Goal: Information Seeking & Learning: Learn about a topic

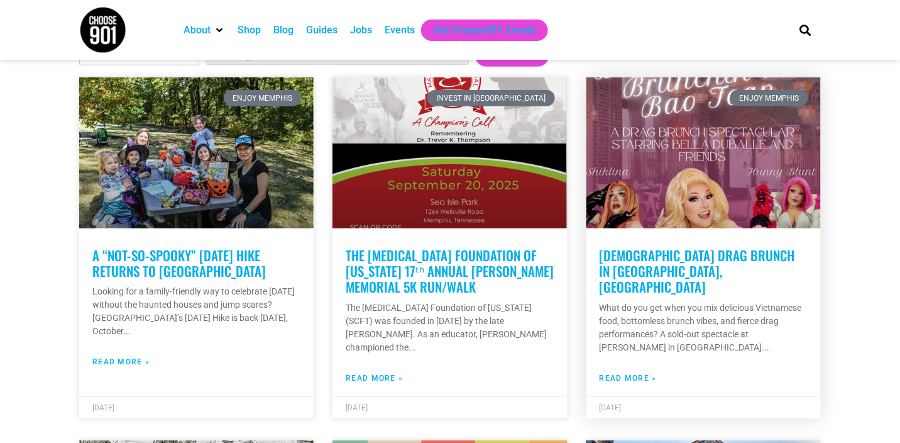
scroll to position [314, 0]
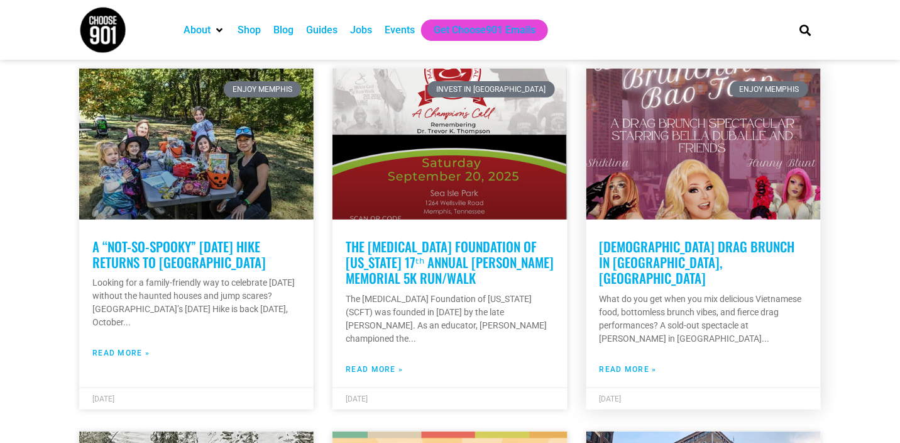
click at [644, 363] on link "Read More »" at bounding box center [628, 368] width 57 height 11
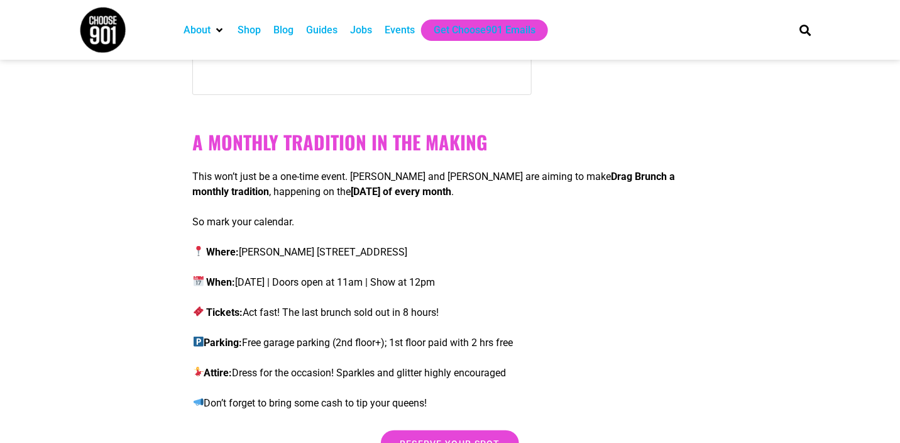
scroll to position [1698, 0]
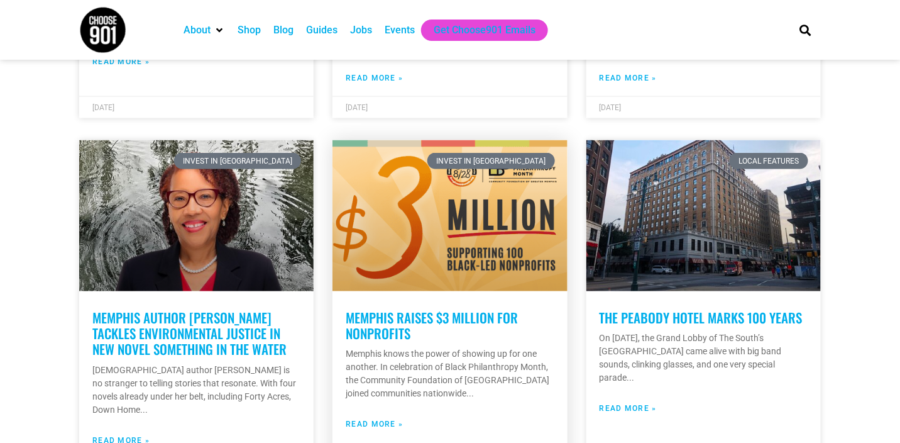
scroll to position [628, 0]
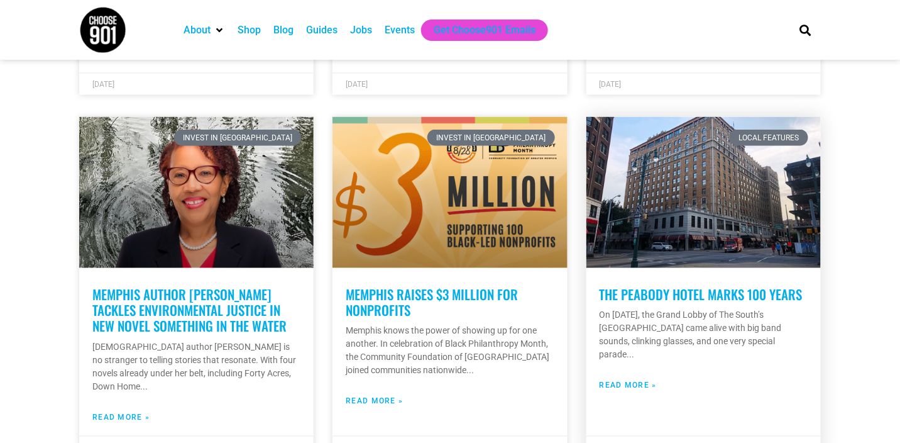
click at [626, 380] on link "Read More »" at bounding box center [628, 385] width 57 height 11
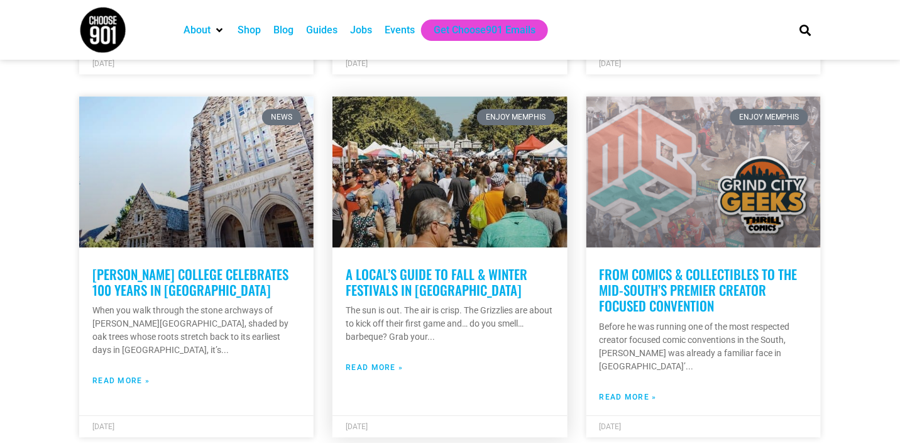
scroll to position [1131, 0]
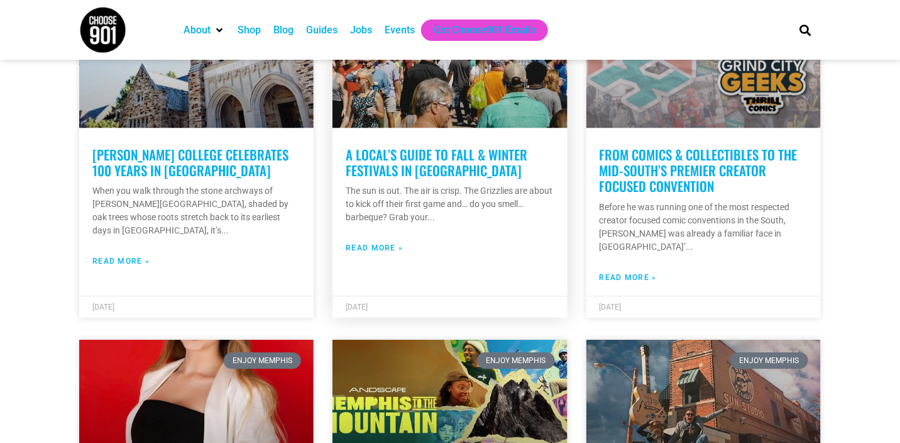
click at [371, 242] on link "Read More »" at bounding box center [374, 247] width 57 height 11
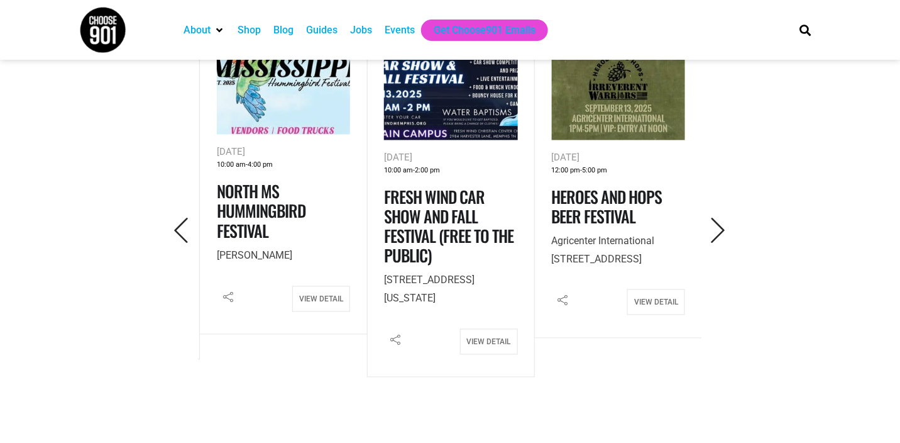
scroll to position [628, 0]
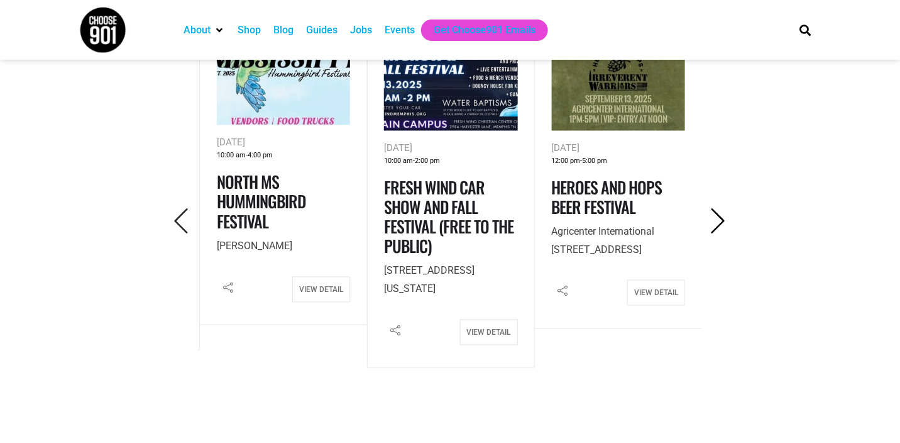
click at [711, 221] on icon "Next" at bounding box center [718, 222] width 26 height 26
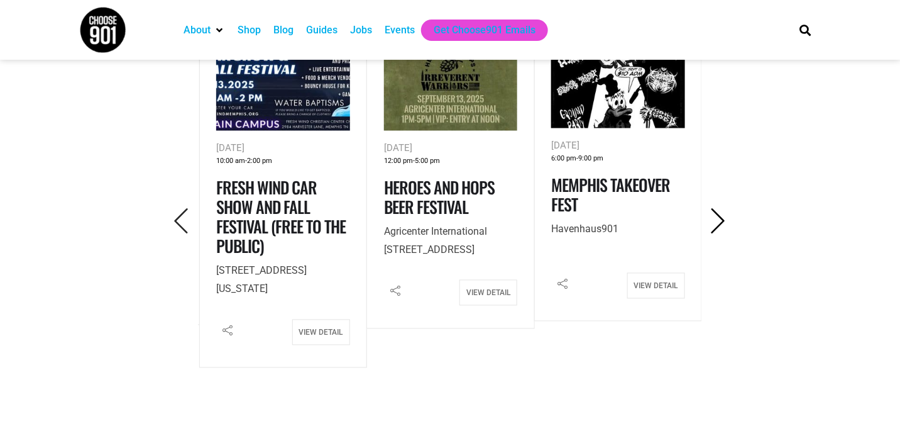
click at [711, 221] on icon "Next" at bounding box center [718, 222] width 26 height 26
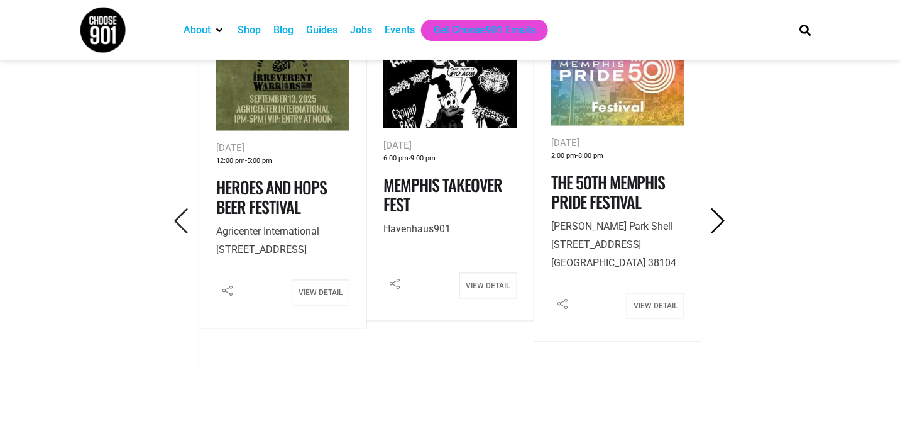
click at [722, 228] on icon "Next" at bounding box center [718, 222] width 26 height 26
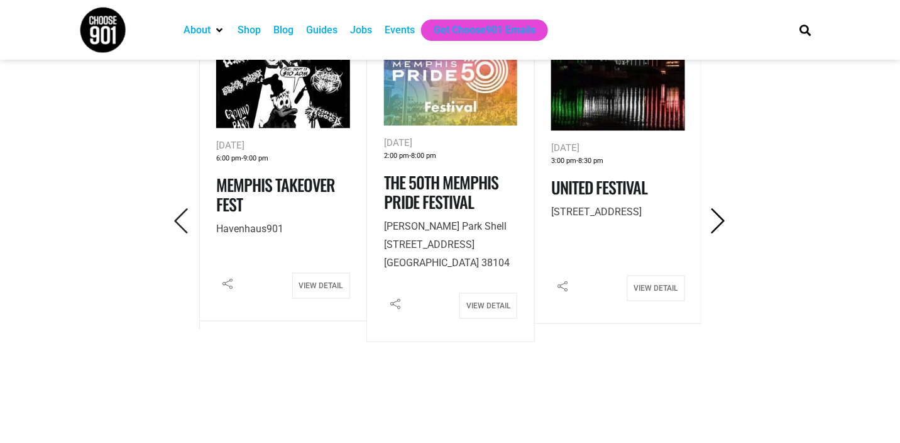
click at [721, 225] on icon "Next" at bounding box center [718, 222] width 26 height 26
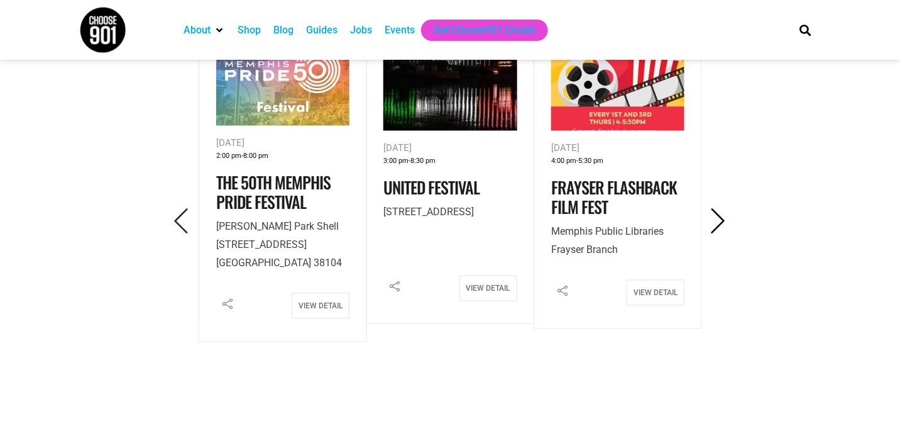
click at [721, 225] on icon "Next" at bounding box center [718, 222] width 26 height 26
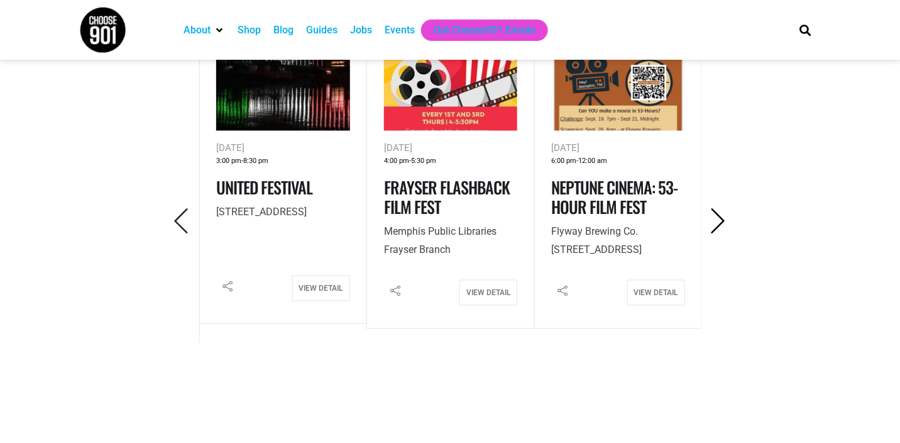
click at [721, 225] on icon "Next" at bounding box center [718, 222] width 26 height 26
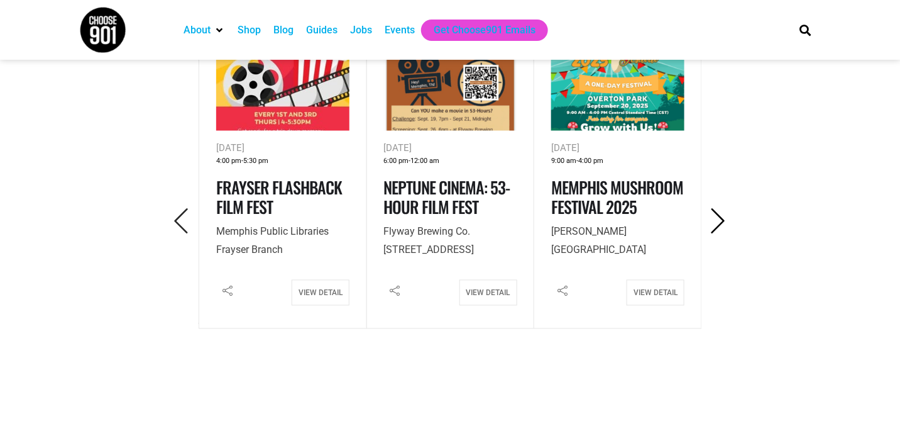
click at [721, 225] on icon "Next" at bounding box center [718, 222] width 26 height 26
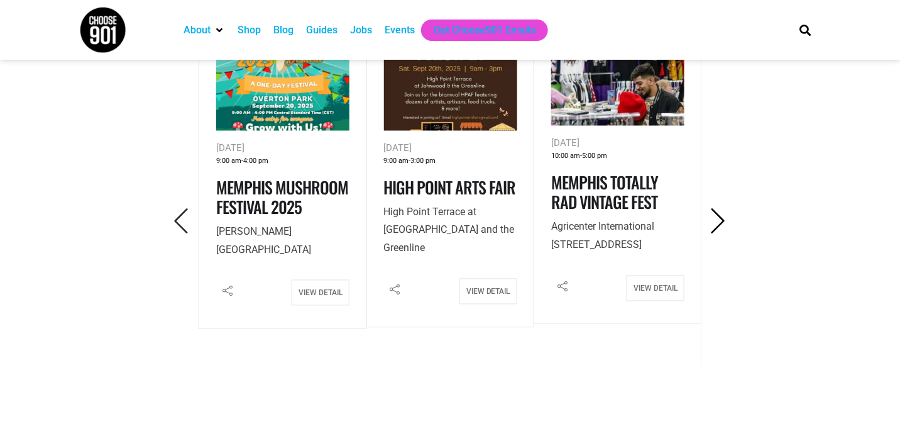
click at [721, 225] on icon "Next" at bounding box center [718, 222] width 26 height 26
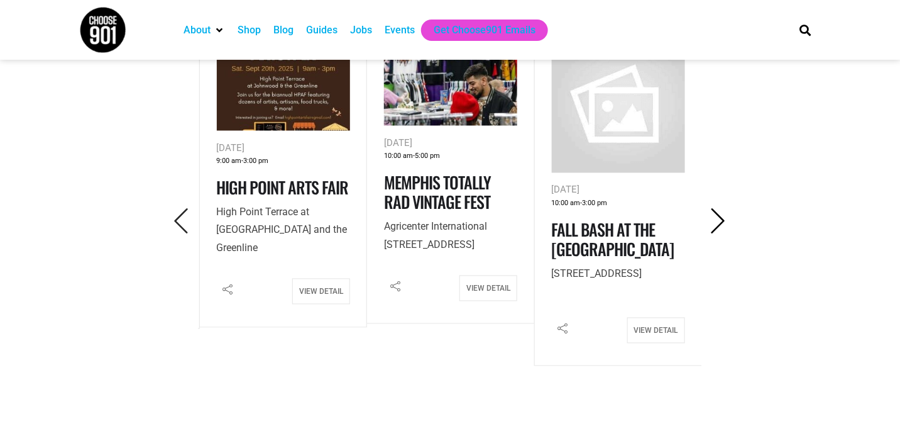
click at [721, 225] on icon "Next" at bounding box center [718, 222] width 26 height 26
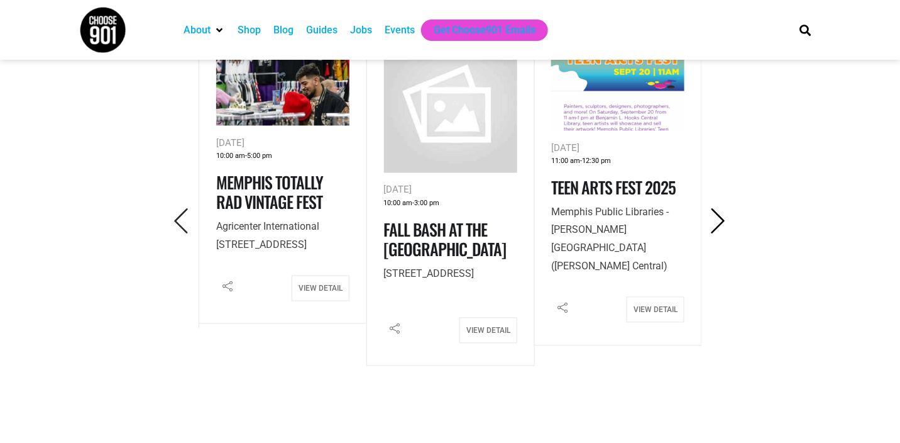
click at [721, 225] on icon "Next" at bounding box center [718, 222] width 26 height 26
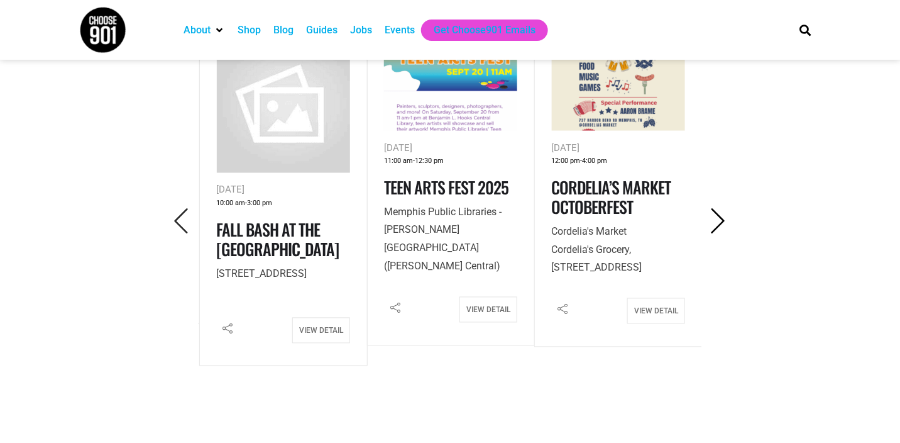
click at [721, 225] on icon "Next" at bounding box center [718, 222] width 26 height 26
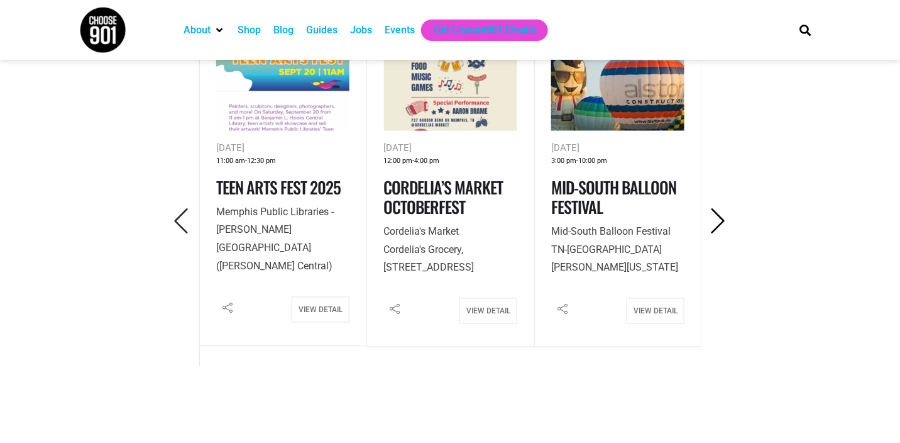
click at [721, 225] on icon "Next" at bounding box center [718, 222] width 26 height 26
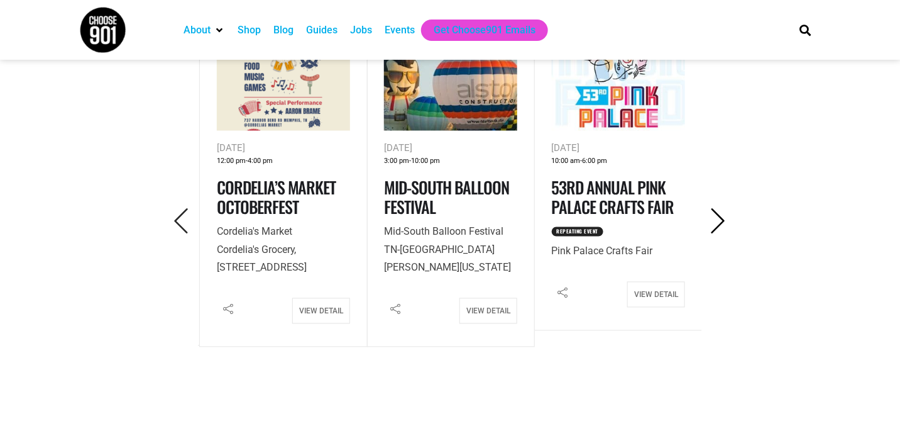
click at [721, 225] on icon "Next" at bounding box center [718, 222] width 26 height 26
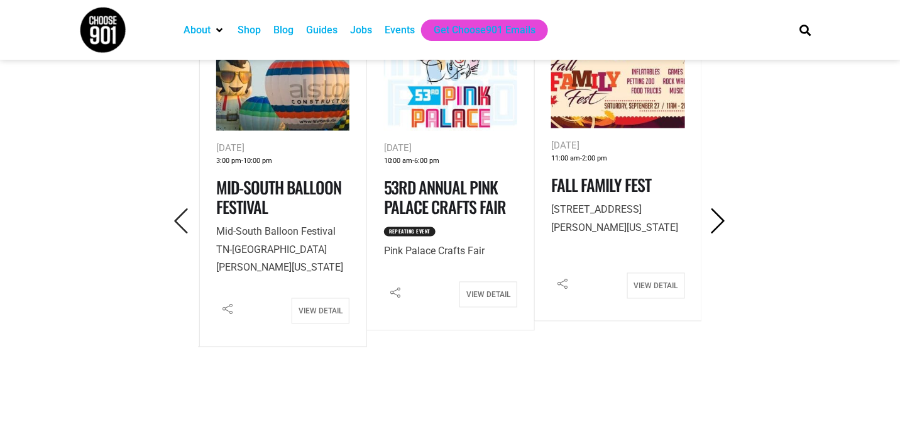
click at [721, 225] on icon "Next" at bounding box center [718, 222] width 26 height 26
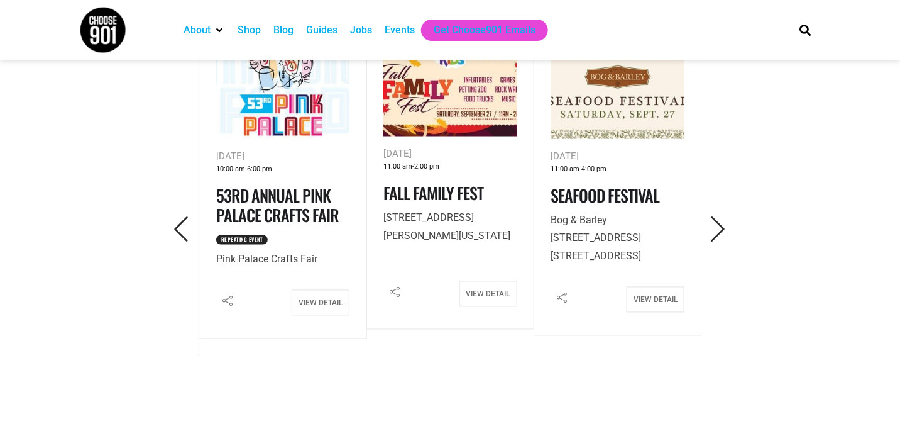
scroll to position [314, 0]
